Goal: Information Seeking & Learning: Learn about a topic

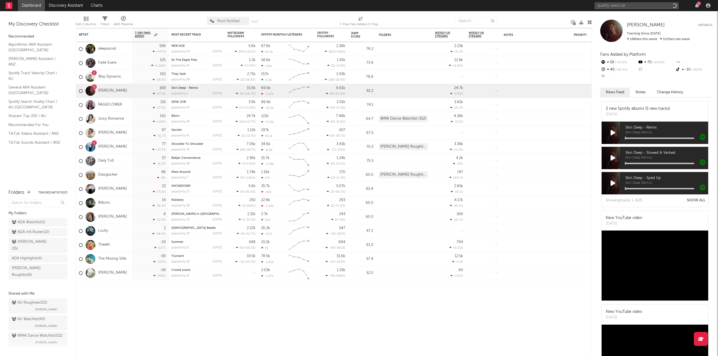
type input "quality used cars"
click at [606, 18] on div at bounding box center [603, 18] width 13 height 13
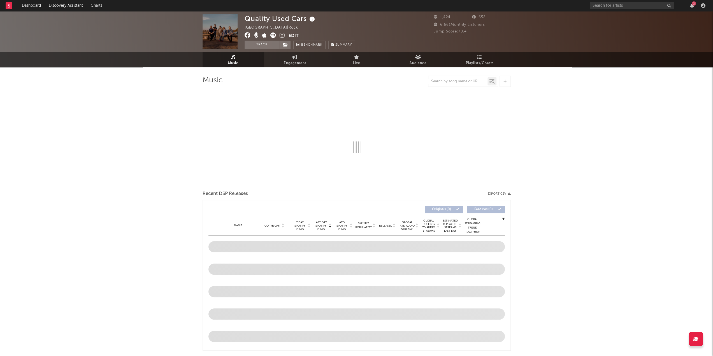
select select "1w"
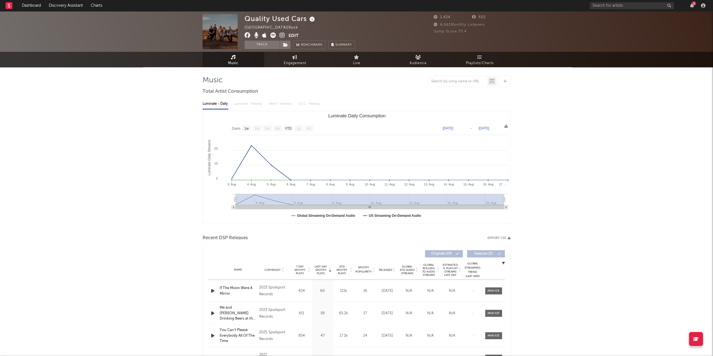
click at [590, 119] on div "Quality Used Cars [GEOGRAPHIC_DATA] | Rock Edit Track Benchmark Summary 1,424 6…" at bounding box center [356, 222] width 713 height 422
click at [696, 4] on div "2" at bounding box center [694, 3] width 4 height 4
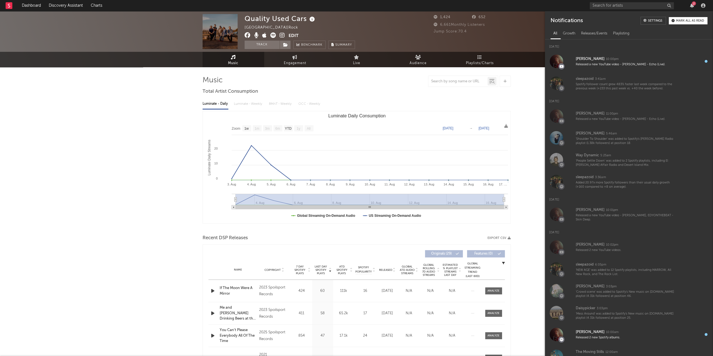
click at [684, 26] on div "All Growth Releases/Events Playlisting" at bounding box center [629, 32] width 168 height 13
click at [685, 22] on div "Mark all as read" at bounding box center [690, 20] width 28 height 3
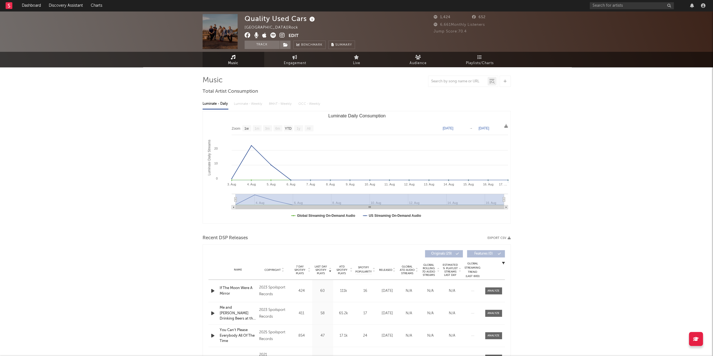
click at [692, 9] on div at bounding box center [649, 5] width 118 height 11
click at [572, 35] on div "Quality Used Cars [GEOGRAPHIC_DATA] | Rock Edit Track Benchmark Summary 1,424 6…" at bounding box center [356, 31] width 713 height 41
click at [642, 5] on input "text" at bounding box center [632, 5] width 84 height 7
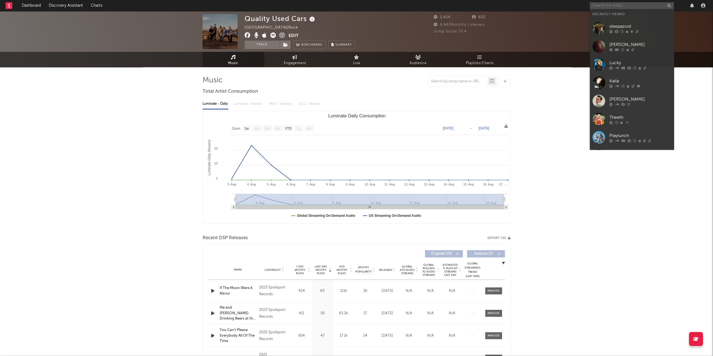
click at [640, 4] on input "text" at bounding box center [632, 5] width 84 height 7
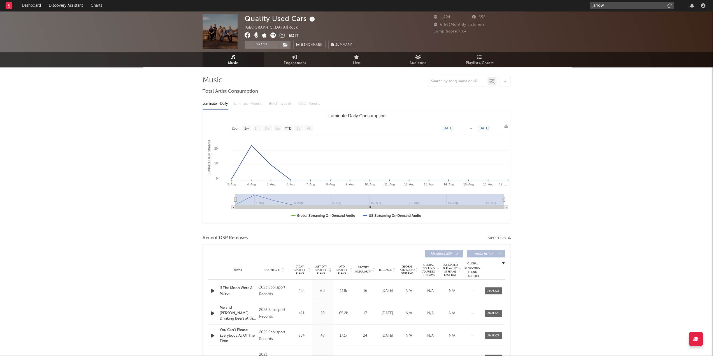
click at [640, 4] on input "jarrow" at bounding box center [632, 5] width 84 height 7
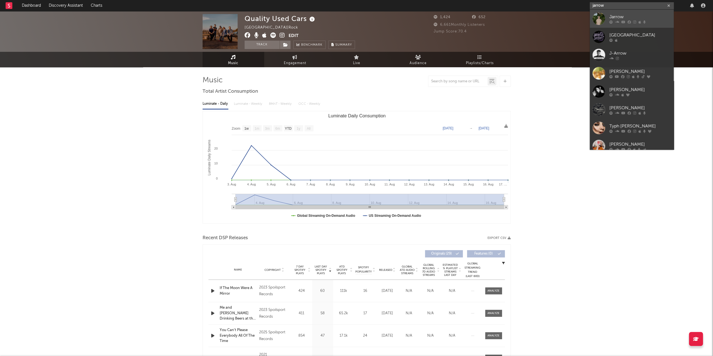
type input "jarrow"
click at [635, 16] on div "Jarrow" at bounding box center [641, 16] width 62 height 7
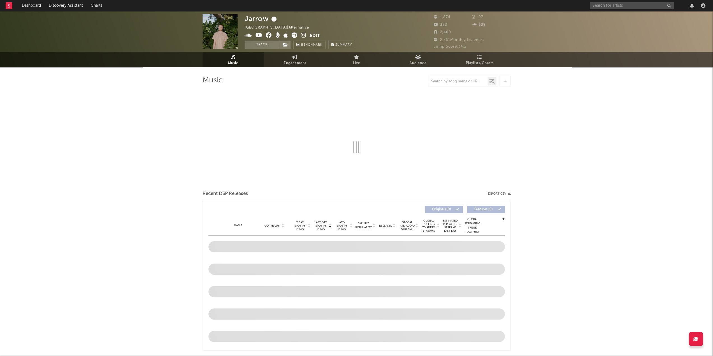
select select "1w"
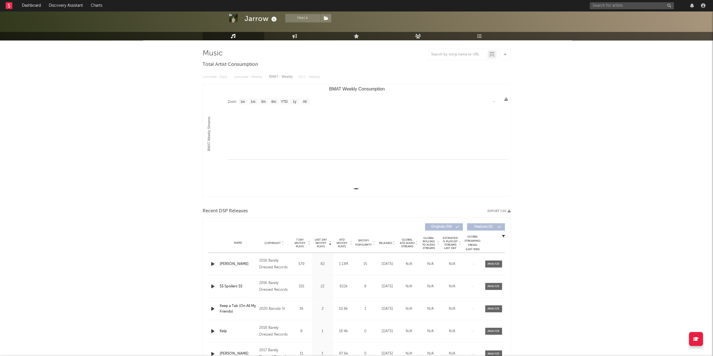
scroll to position [28, 0]
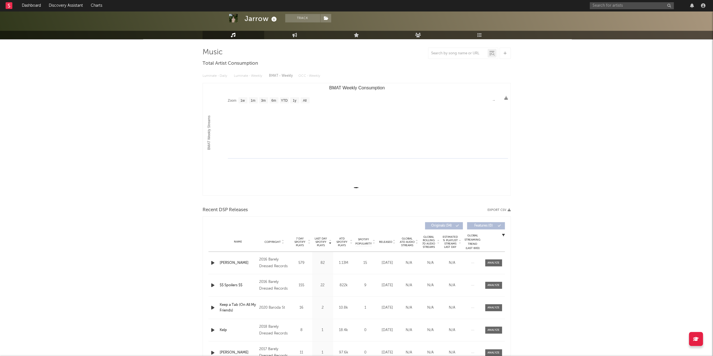
click at [554, 135] on div "Jarrow Track [GEOGRAPHIC_DATA] | Alternative Edit Track Benchmark Summary 1,874…" at bounding box center [356, 275] width 713 height 584
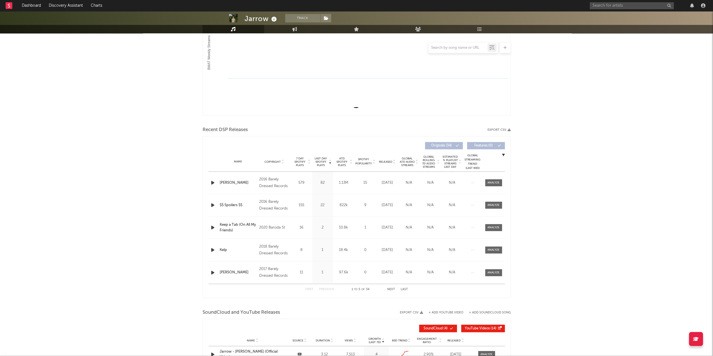
scroll to position [112, 0]
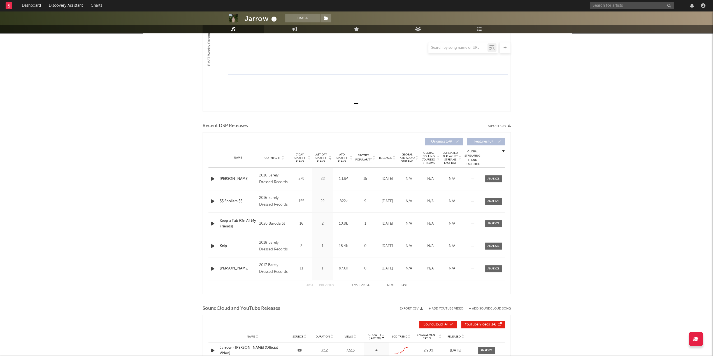
click at [574, 163] on div "Jarrow Track [GEOGRAPHIC_DATA] | Alternative Edit Track Benchmark Summary 1,874…" at bounding box center [356, 191] width 713 height 584
click at [621, 8] on input "text" at bounding box center [632, 5] width 84 height 7
click at [610, 4] on input "text" at bounding box center [632, 5] width 84 height 7
type input "f"
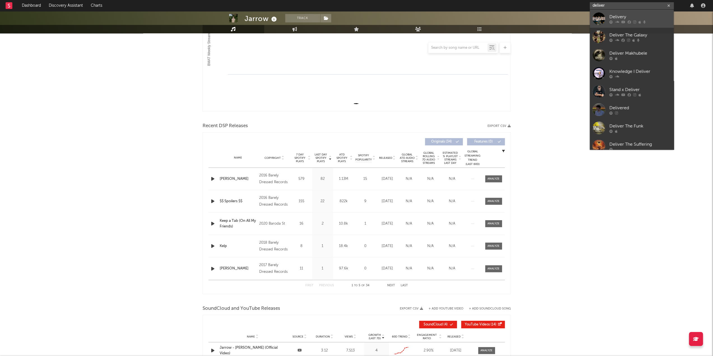
type input "deliver"
click at [612, 14] on div "Delivery" at bounding box center [641, 16] width 62 height 7
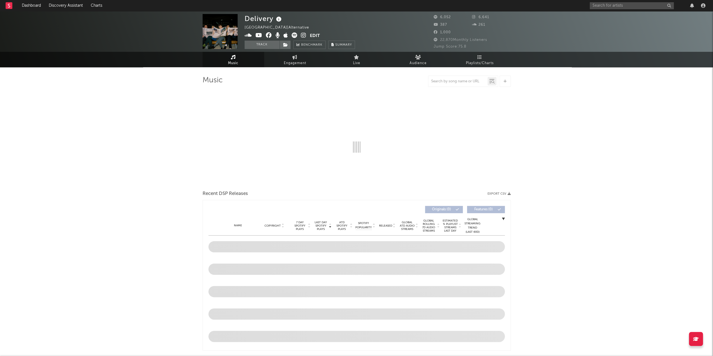
select select "1w"
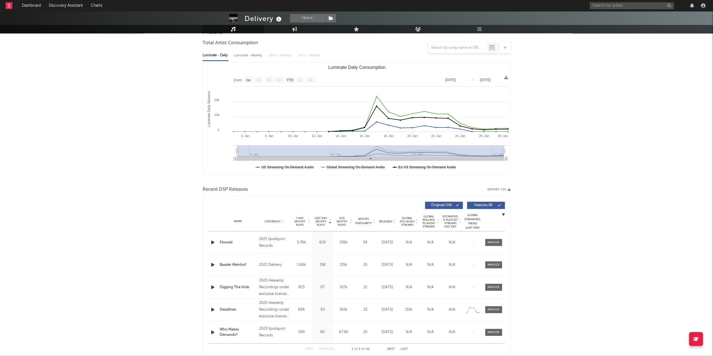
scroll to position [56, 0]
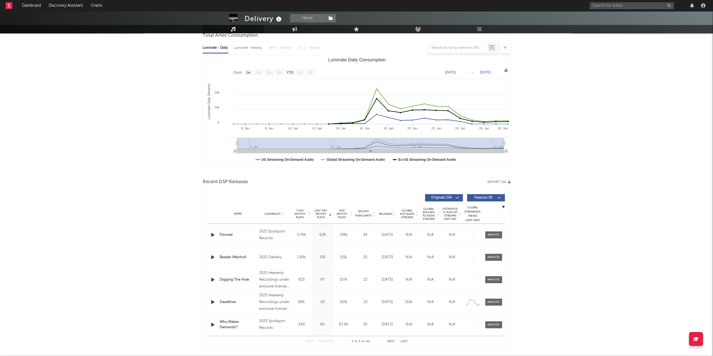
click at [570, 94] on div "Delivery Track [GEOGRAPHIC_DATA] | Alternative Edit Track Benchmark Summary 6,0…" at bounding box center [356, 350] width 713 height 791
